Goal: Task Accomplishment & Management: Manage account settings

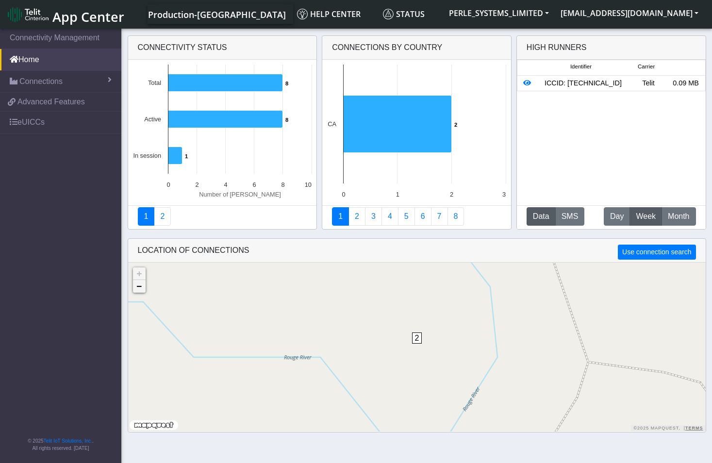
click at [142, 288] on link "−" at bounding box center [139, 286] width 13 height 13
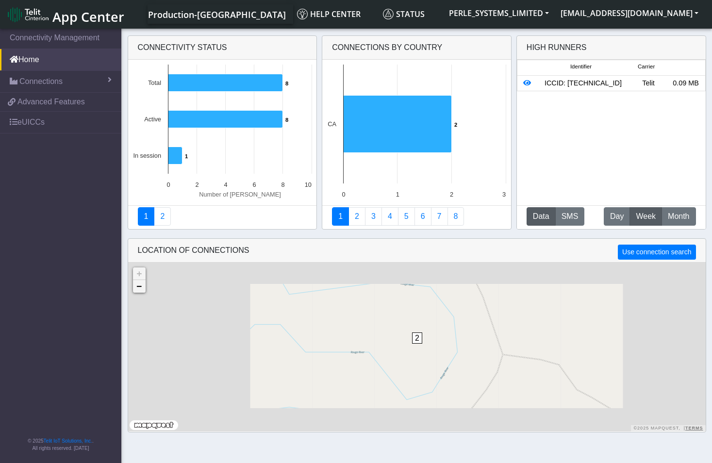
click at [142, 288] on link "−" at bounding box center [139, 286] width 13 height 13
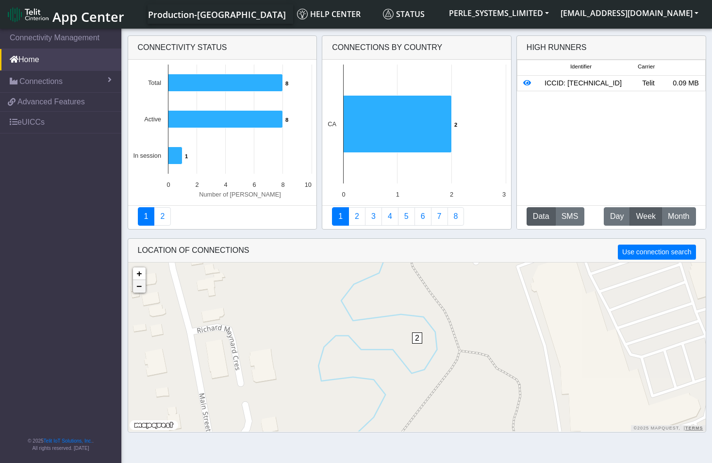
click at [144, 287] on link "−" at bounding box center [139, 286] width 13 height 13
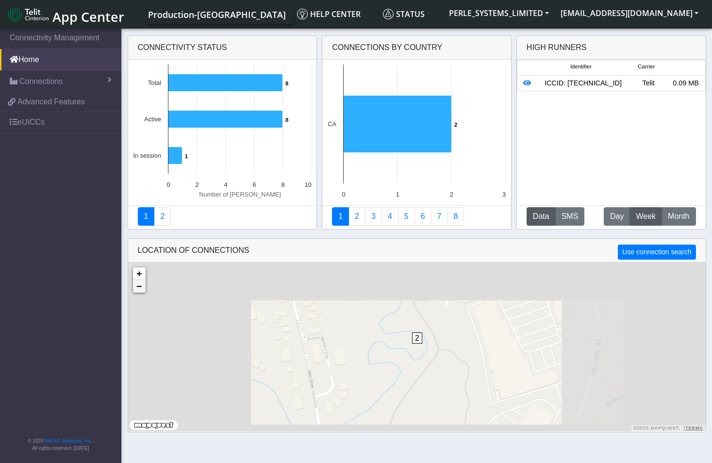
click at [144, 287] on link "−" at bounding box center [139, 286] width 13 height 13
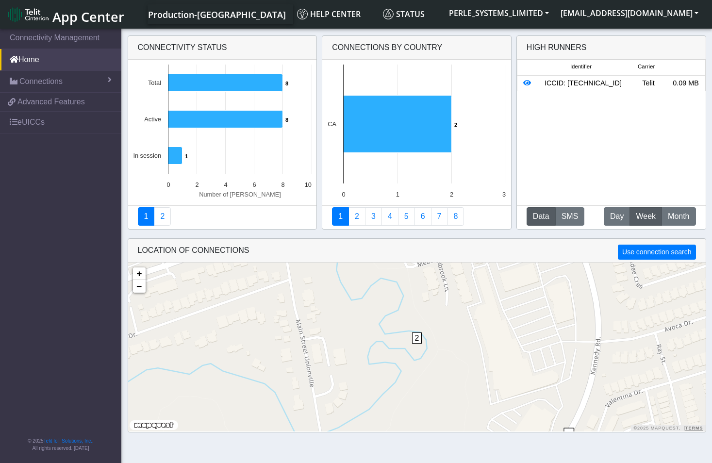
click at [143, 293] on div "2 + − ©2025 MapQuest, | Terms" at bounding box center [417, 347] width 578 height 169
click at [140, 292] on link "−" at bounding box center [139, 286] width 13 height 13
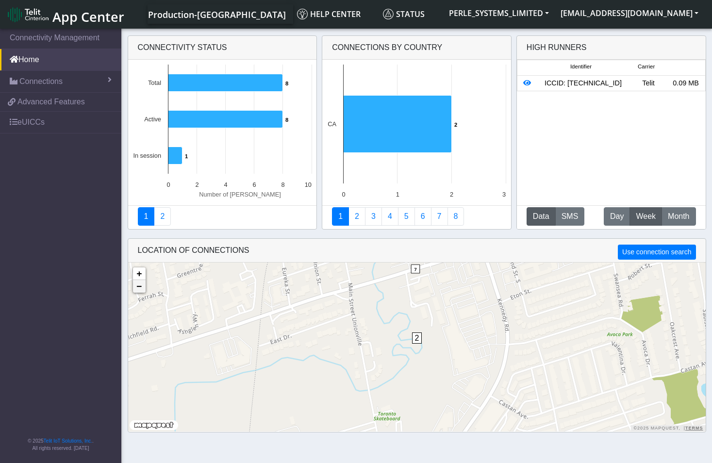
click at [140, 292] on link "−" at bounding box center [139, 286] width 13 height 13
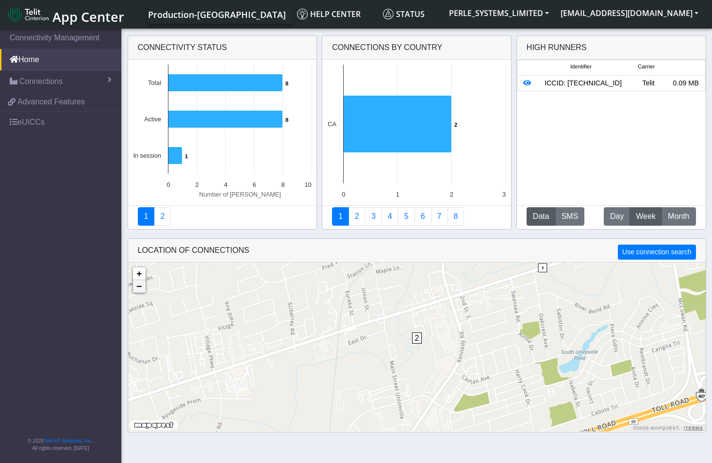
click at [140, 292] on link "−" at bounding box center [139, 286] width 13 height 13
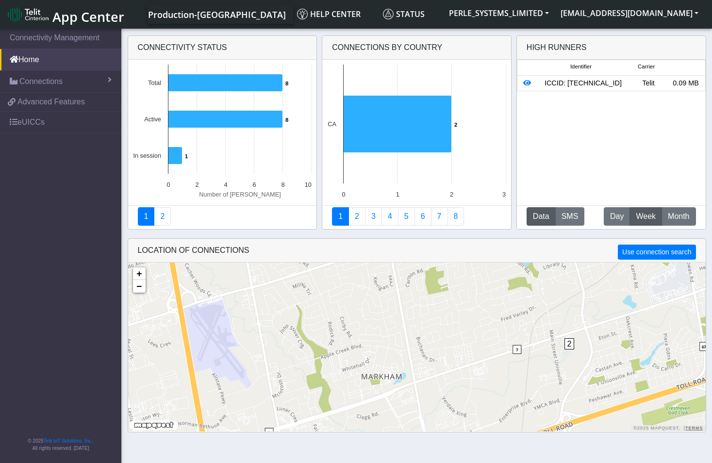
drag, startPoint x: 218, startPoint y: 344, endPoint x: 372, endPoint y: 350, distance: 154.0
click at [372, 350] on div "2 + − ©2025 MapQuest, | Terms" at bounding box center [417, 347] width 578 height 169
click at [579, 89] on div "ICCID: [TECHNICAL_ID]" at bounding box center [582, 83] width 93 height 11
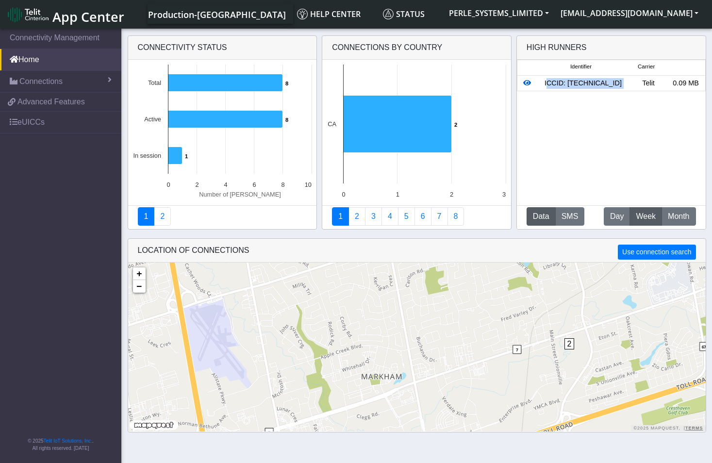
drag, startPoint x: 579, startPoint y: 95, endPoint x: 526, endPoint y: 84, distance: 53.9
click at [526, 84] on icon at bounding box center [527, 83] width 8 height 7
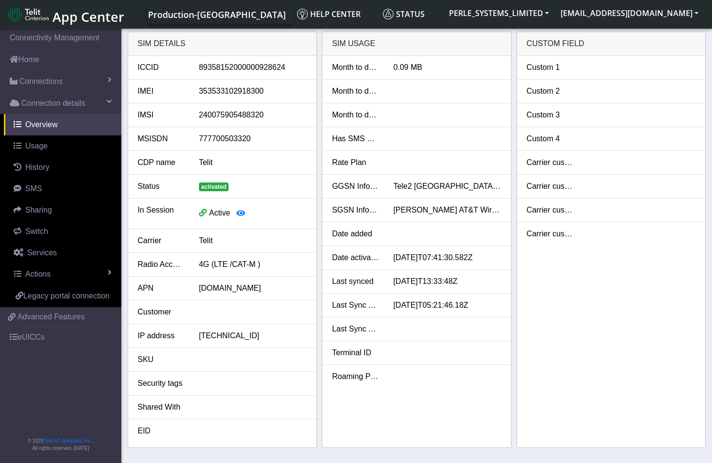
click at [527, 83] on li "Custom 2" at bounding box center [611, 92] width 189 height 24
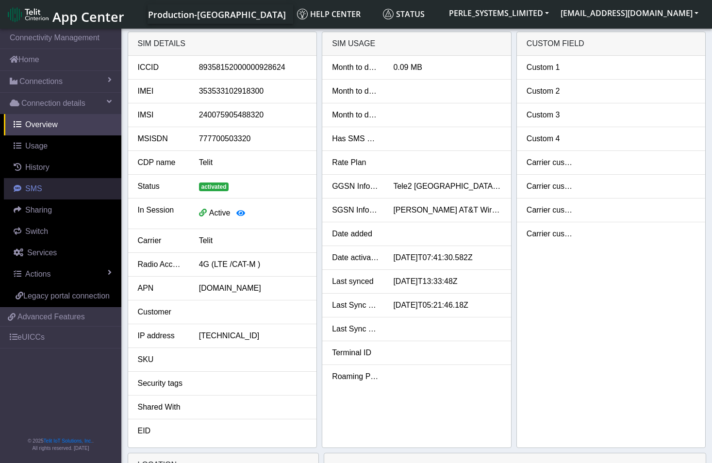
click at [36, 192] on span "SMS" at bounding box center [33, 188] width 17 height 8
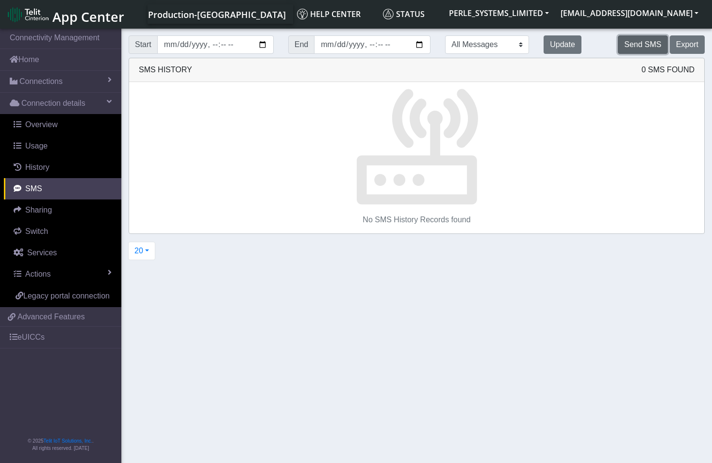
click at [642, 45] on button "Send SMS" at bounding box center [643, 44] width 50 height 18
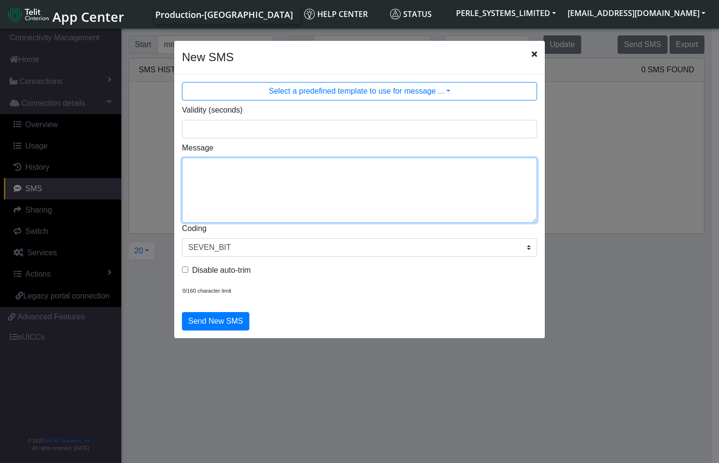
click at [199, 173] on textarea "Message" at bounding box center [359, 190] width 355 height 65
type textarea "hello!!!!!!"
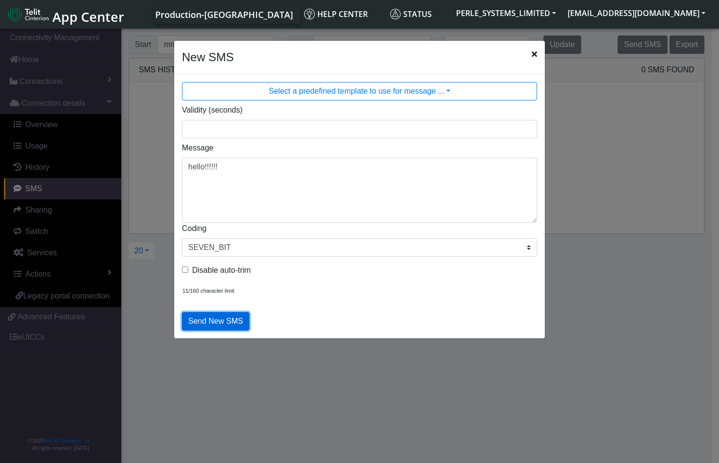
click at [219, 322] on button "Send New SMS" at bounding box center [215, 321] width 67 height 18
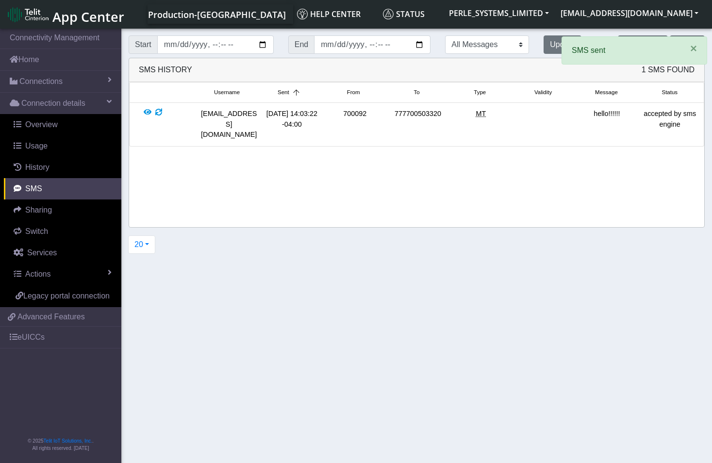
click at [298, 293] on section "Connectivity Management Home Connections List Map Connection details Overview U…" at bounding box center [356, 247] width 712 height 440
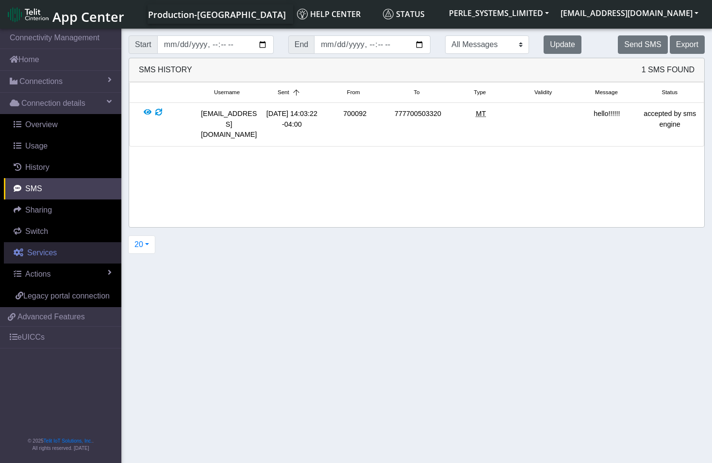
click at [41, 254] on span "Services" at bounding box center [42, 253] width 30 height 8
select select "2: 6"
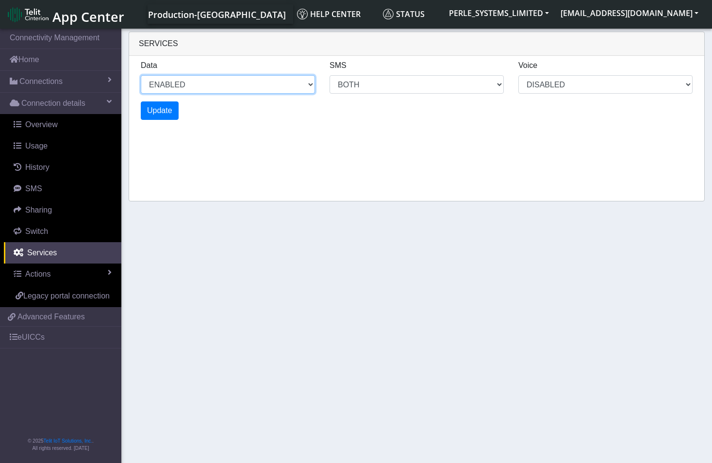
click at [309, 88] on select "ENABLED DISABLED" at bounding box center [228, 84] width 174 height 18
click at [310, 87] on select "ENABLED DISABLED" at bounding box center [228, 84] width 174 height 18
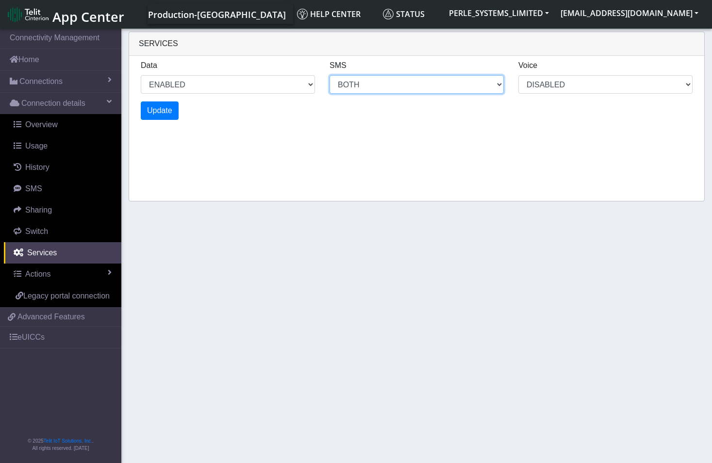
click at [315, 86] on select "MO MT BOTH DISABLED" at bounding box center [228, 84] width 174 height 18
select select "2: 0"
select select "6: 6"
select select "1: 0"
click at [502, 85] on select "MO MT BOTH DISABLED" at bounding box center [417, 84] width 174 height 18
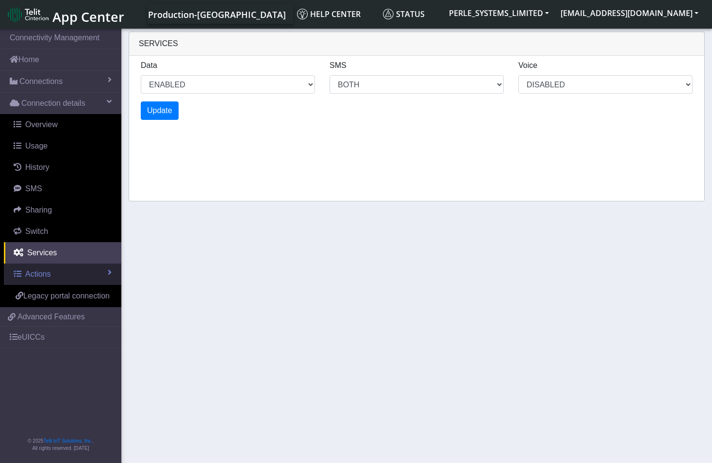
click at [40, 274] on span "Actions" at bounding box center [37, 274] width 25 height 8
select select "4: 0"
select select "10: 6"
select select "2: 0"
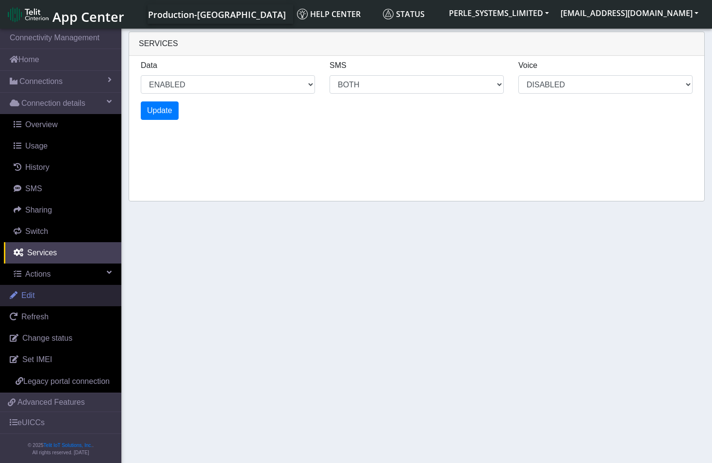
click at [34, 297] on span "Edit" at bounding box center [28, 295] width 14 height 8
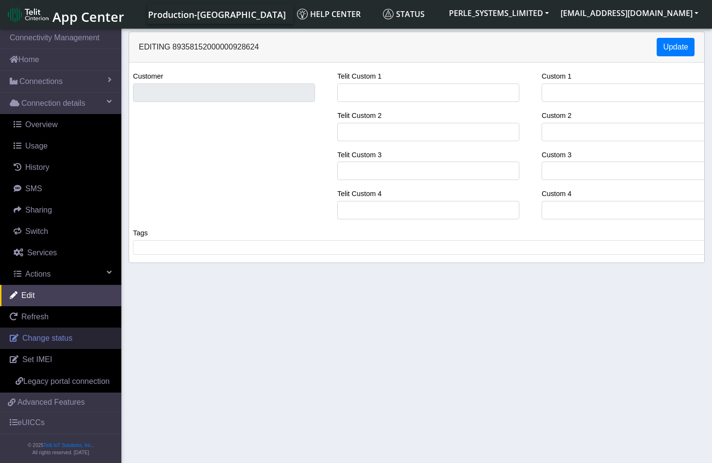
click at [36, 341] on span "Change status" at bounding box center [47, 338] width 50 height 8
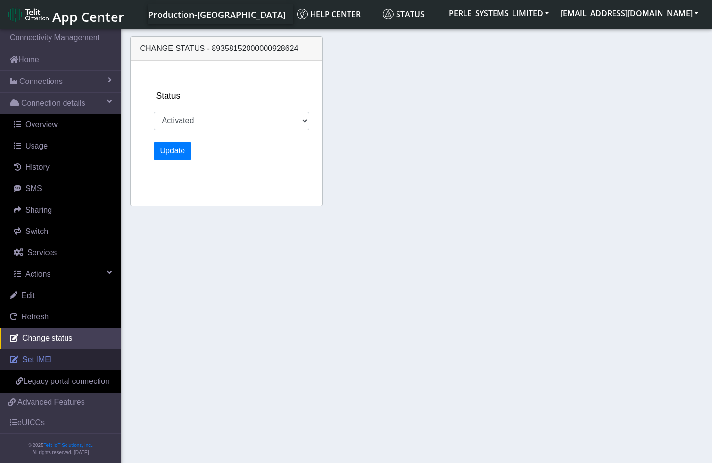
click at [42, 362] on span "Set IMEI" at bounding box center [37, 359] width 30 height 8
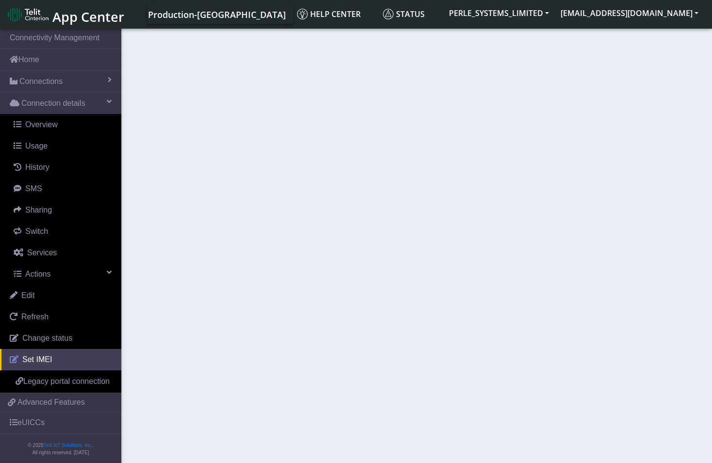
type input "353533102918300"
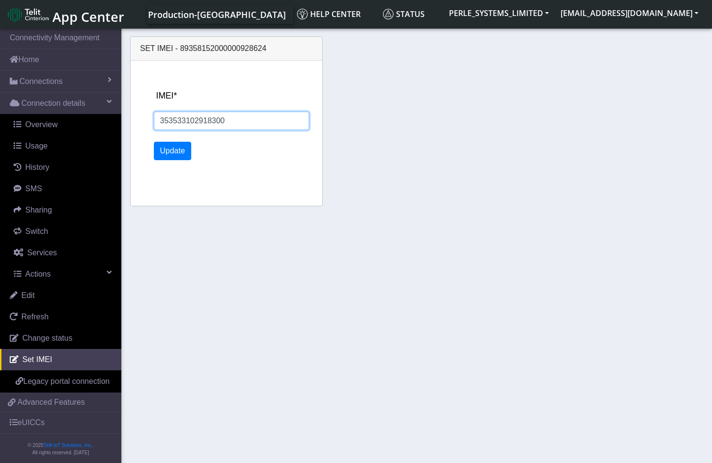
click at [233, 118] on input "353533102918300" at bounding box center [231, 121] width 155 height 18
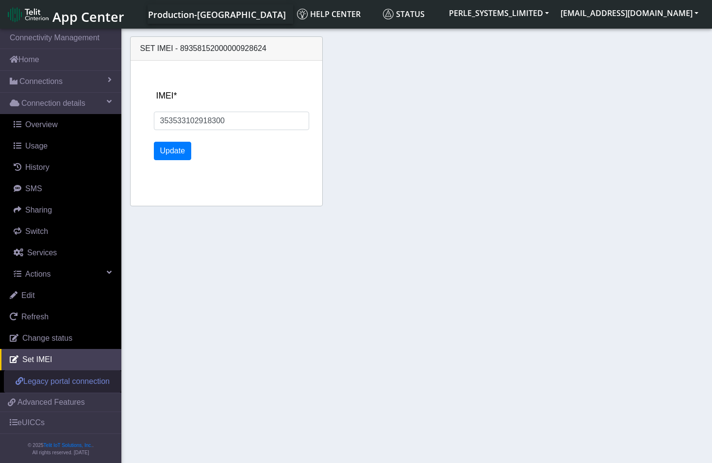
click at [72, 383] on span "Legacy portal connection" at bounding box center [66, 381] width 86 height 8
click at [293, 289] on section "Connectivity Management Home Connections List Map Connection details Overview U…" at bounding box center [356, 247] width 712 height 440
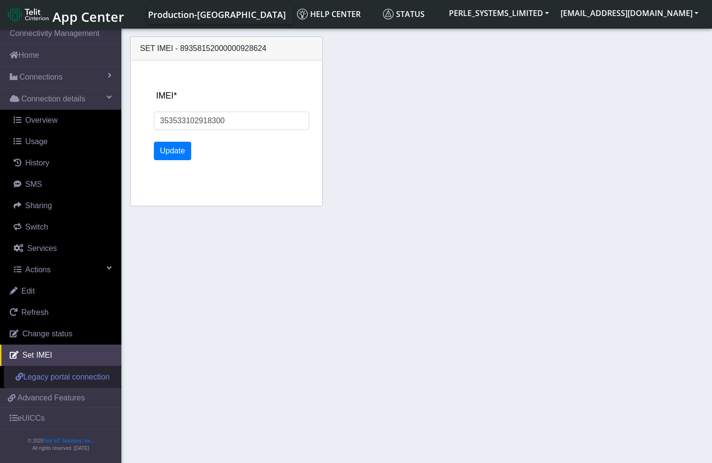
scroll to position [16, 0]
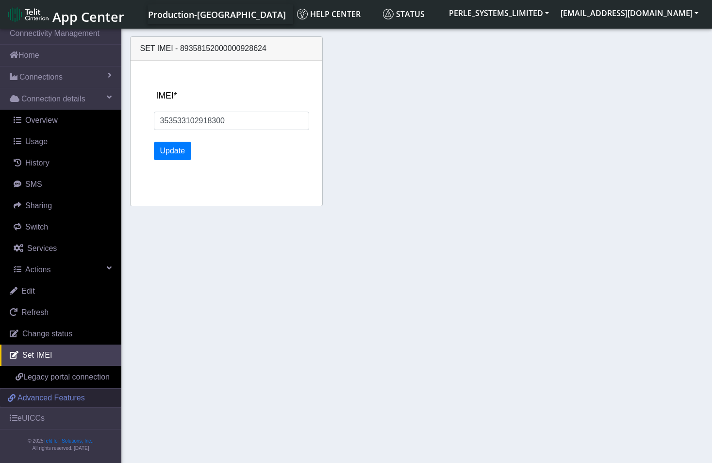
click at [66, 398] on span "Advanced Features" at bounding box center [50, 398] width 67 height 12
